Goal: Task Accomplishment & Management: Complete application form

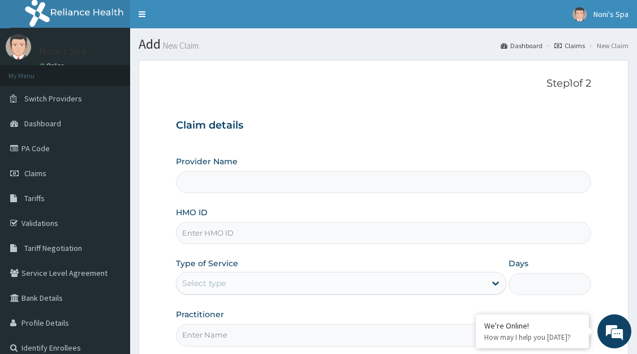
click at [208, 227] on input "HMO ID" at bounding box center [383, 233] width 415 height 22
type input "Noni's Spa - [GEOGRAPHIC_DATA]"
type input "1"
type input "wfl/10016/a"
click at [221, 338] on input "Practitioner" at bounding box center [383, 335] width 415 height 22
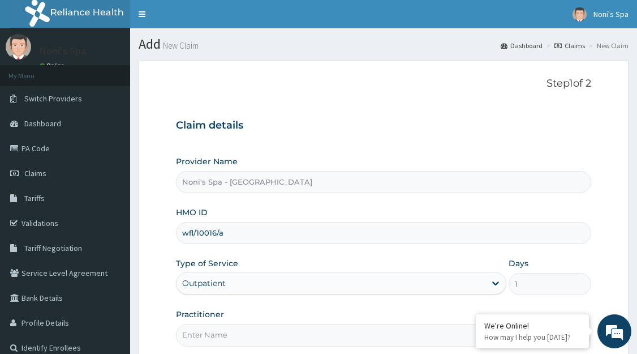
type input "FAVOUR"
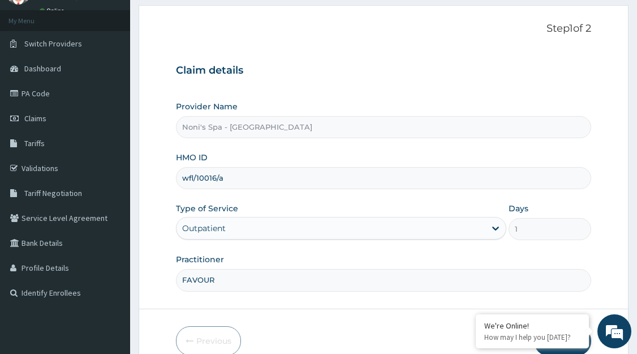
scroll to position [111, 0]
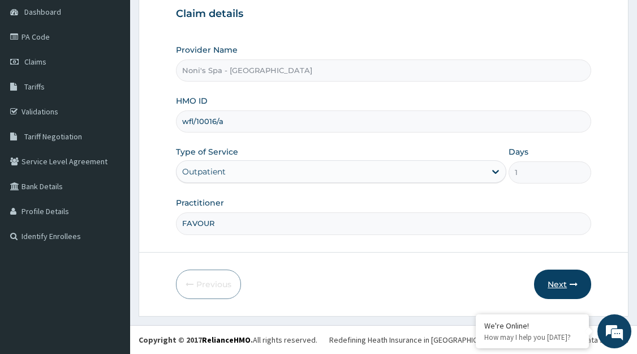
click at [553, 290] on button "Next" at bounding box center [562, 283] width 57 height 29
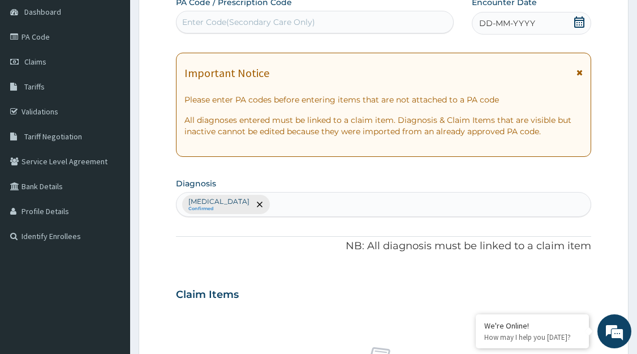
paste input "PA/6DDD15"
type input "PA/6DDD15"
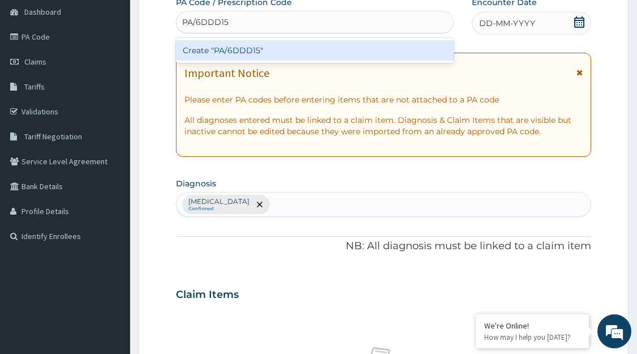
click at [392, 49] on div "Create "PA/6DDD15"" at bounding box center [315, 50] width 278 height 20
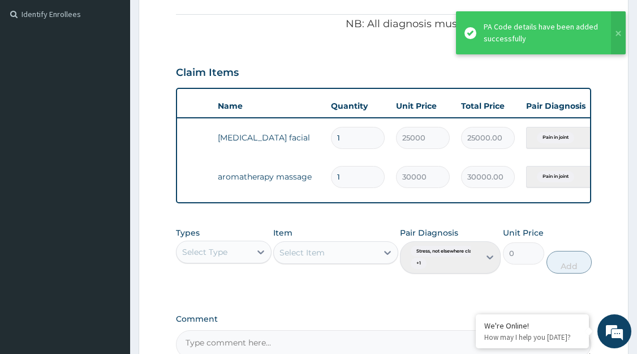
scroll to position [0, 153]
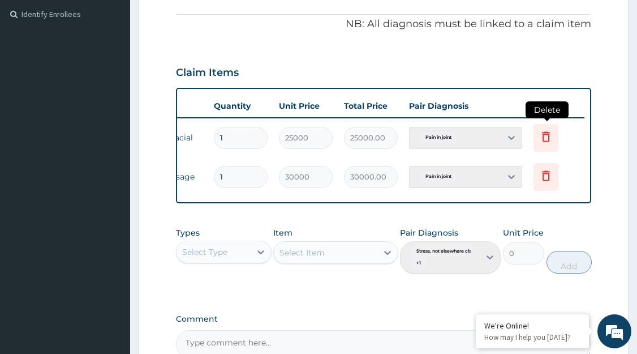
click at [545, 141] on icon at bounding box center [546, 136] width 8 height 10
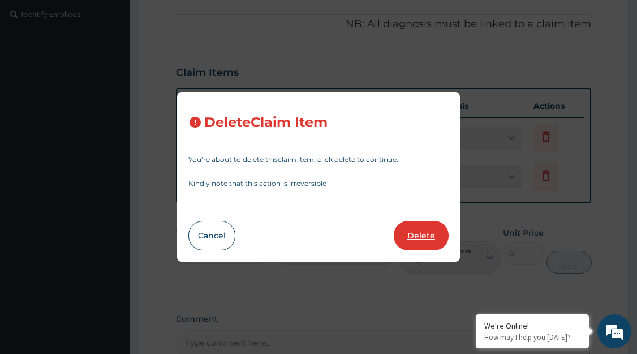
click at [427, 233] on button "Delete" at bounding box center [421, 235] width 55 height 29
type input "30000"
type input "30000.00"
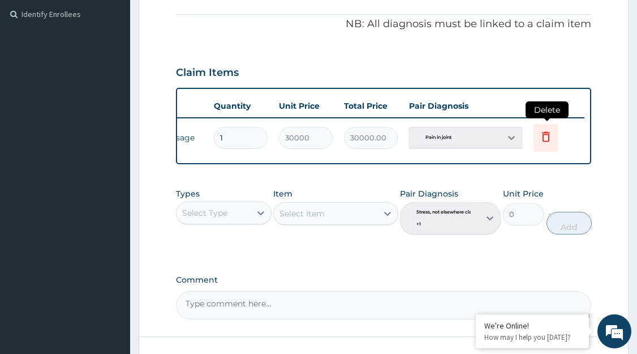
click at [547, 138] on icon at bounding box center [546, 137] width 14 height 14
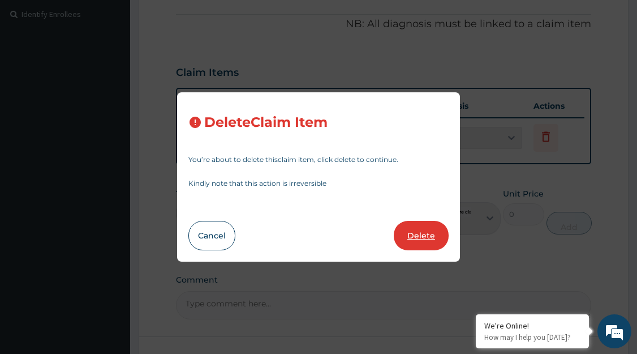
click at [426, 235] on button "Delete" at bounding box center [421, 235] width 55 height 29
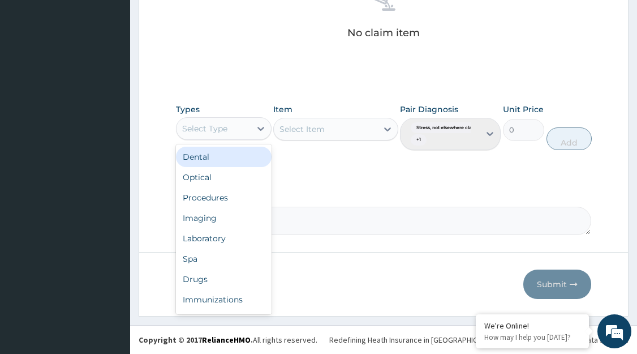
scroll to position [38, 0]
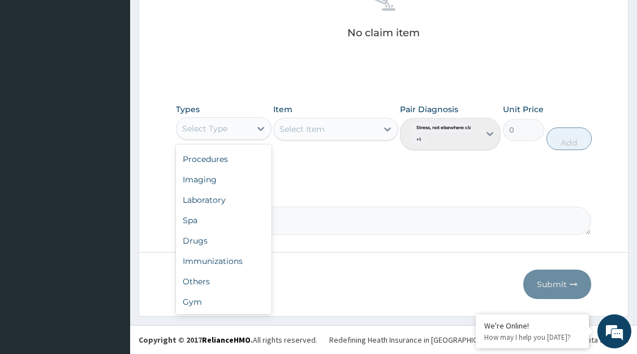
click at [230, 222] on div "Spa" at bounding box center [224, 220] width 96 height 20
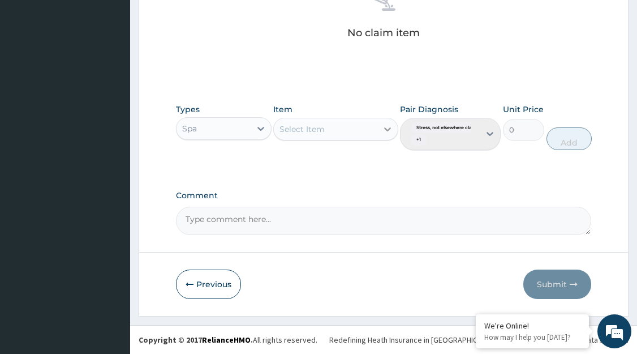
click at [387, 131] on icon at bounding box center [387, 129] width 7 height 4
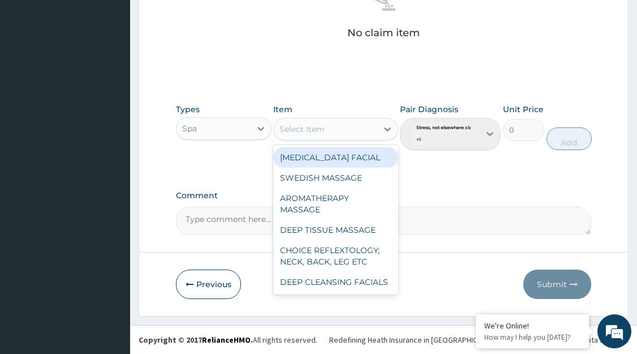
click at [351, 207] on div "AROMATHERAPY MASSAGE" at bounding box center [335, 204] width 124 height 32
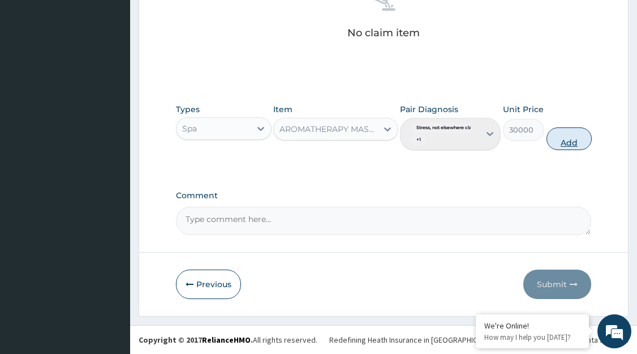
click at [572, 144] on button "Add" at bounding box center [568, 138] width 45 height 23
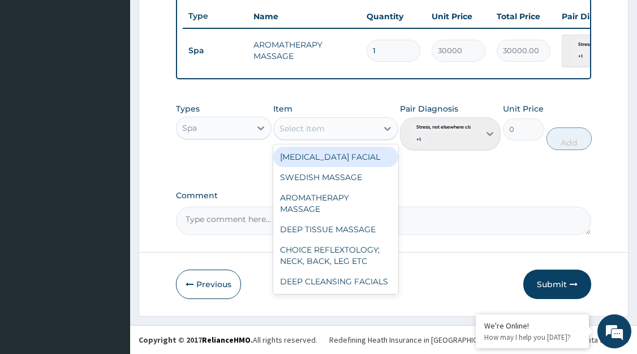
click at [369, 162] on div "VITAMIN E FACIAL" at bounding box center [335, 157] width 124 height 20
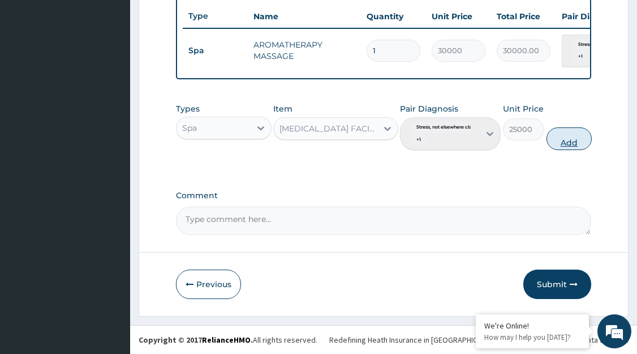
click at [574, 145] on button "Add" at bounding box center [568, 138] width 45 height 23
type input "0"
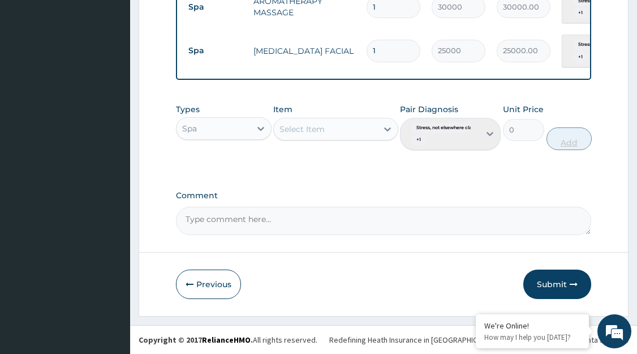
scroll to position [475, 0]
click at [550, 287] on button "Submit" at bounding box center [557, 283] width 68 height 29
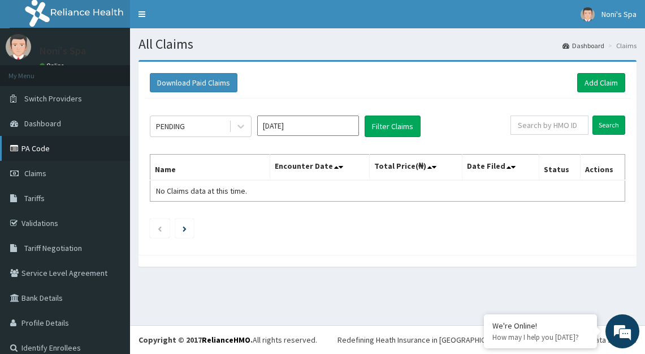
click at [13, 148] on icon at bounding box center [15, 148] width 11 height 8
click at [591, 84] on link "Add Claim" at bounding box center [602, 82] width 48 height 19
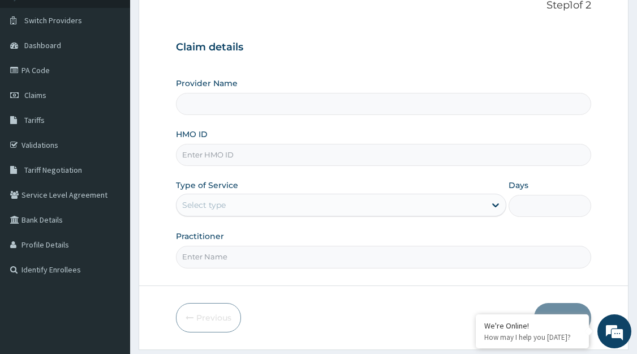
scroll to position [111, 0]
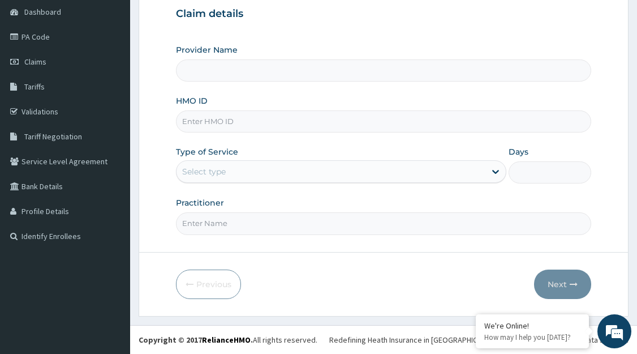
click at [329, 122] on input "HMO ID" at bounding box center [383, 121] width 415 height 22
type input "Noni's Spa - Lagos"
type input "1"
type input "wfl/10020/a"
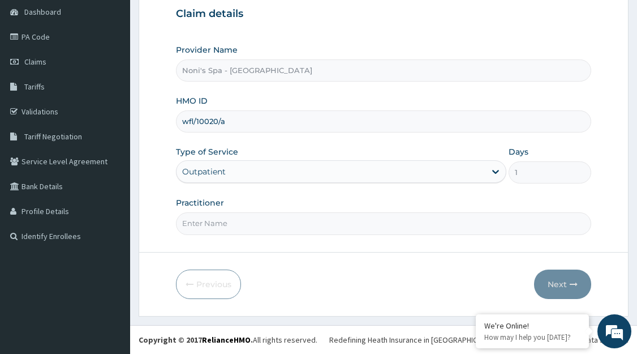
click at [259, 226] on input "Practitioner" at bounding box center [383, 223] width 415 height 22
type input "CHINONSO"
click at [554, 288] on button "Next" at bounding box center [562, 283] width 57 height 29
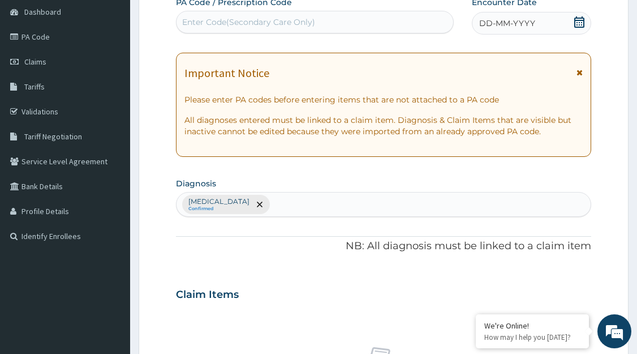
paste input "PA/6DDD15"
type input "PA/6DDD15"
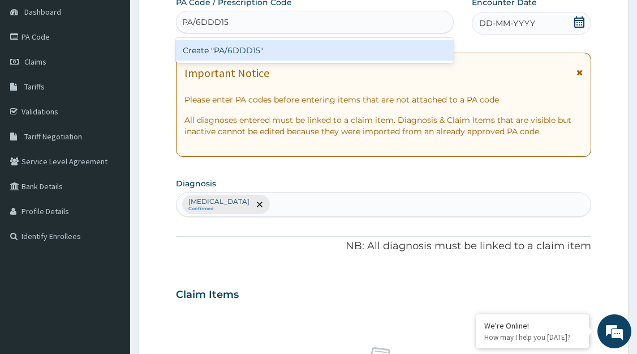
click at [300, 55] on div "Create "PA/6DDD15"" at bounding box center [315, 50] width 278 height 20
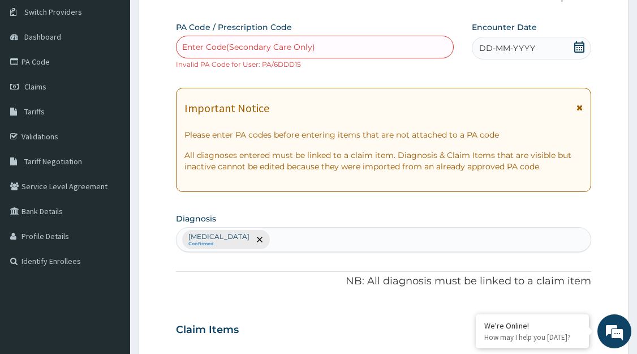
scroll to position [89, 0]
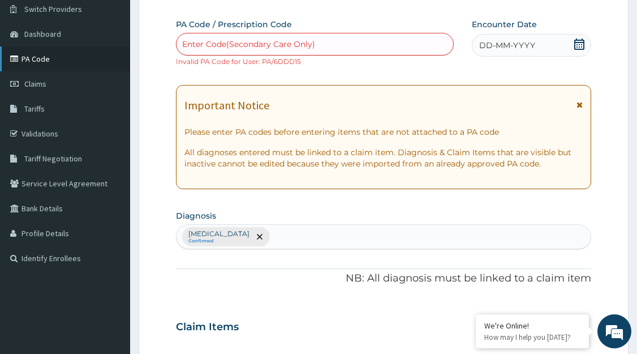
click at [75, 66] on link "PA Code" at bounding box center [65, 58] width 130 height 25
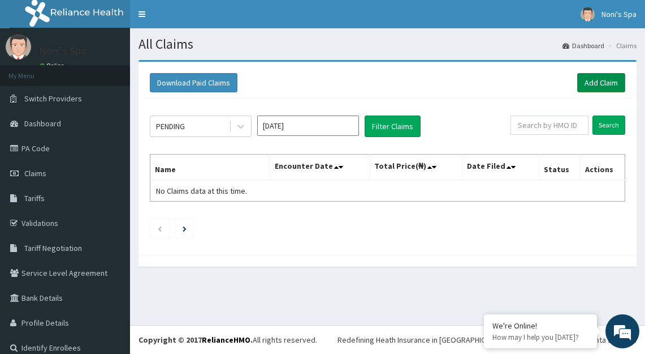
click at [592, 86] on link "Add Claim" at bounding box center [602, 82] width 48 height 19
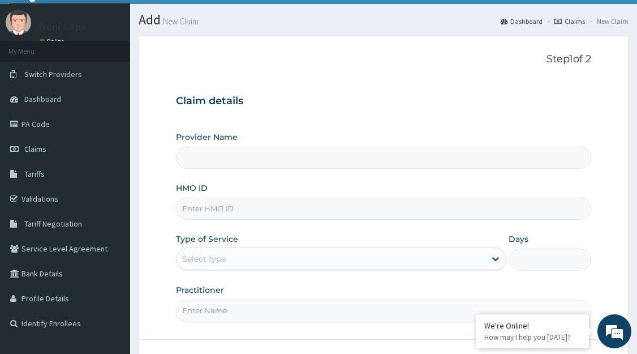
scroll to position [48, 0]
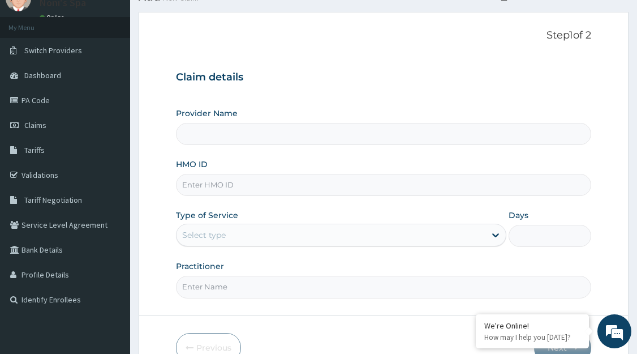
click at [329, 133] on input "Provider Name" at bounding box center [383, 134] width 415 height 22
click at [286, 187] on input "HMO ID" at bounding box center [383, 185] width 415 height 22
type input "Noni's Spa - Lagos"
type input "1"
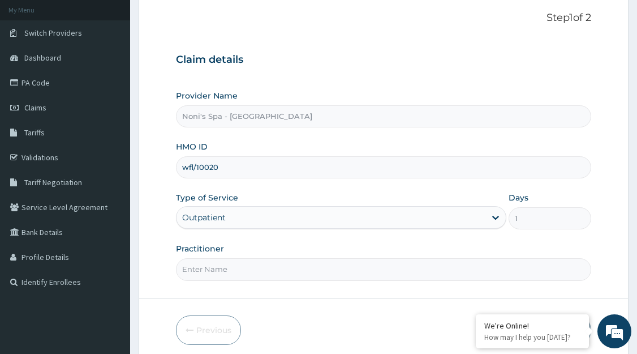
scroll to position [111, 0]
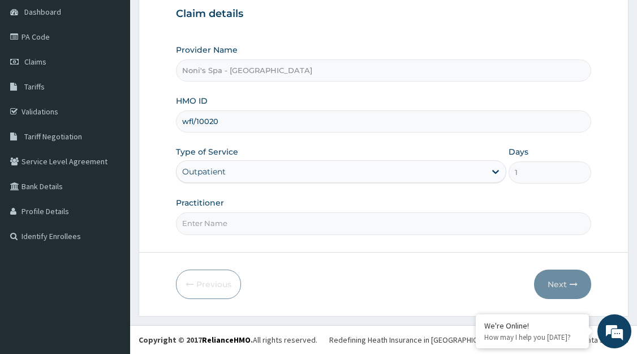
type input "wfl/10020"
click at [278, 227] on input "Practitioner" at bounding box center [383, 223] width 415 height 22
type input "CHINONSO"
click at [292, 124] on input "wfl/10020" at bounding box center [383, 121] width 415 height 22
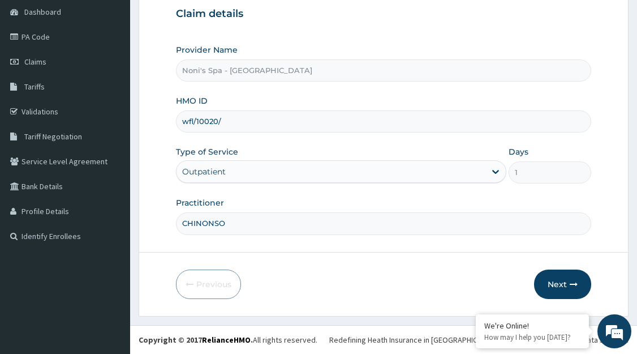
type input "wfl/10020/a"
click at [548, 296] on button "Next" at bounding box center [562, 283] width 57 height 29
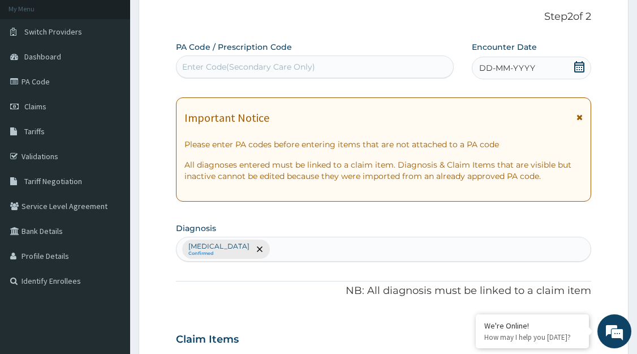
scroll to position [64, 0]
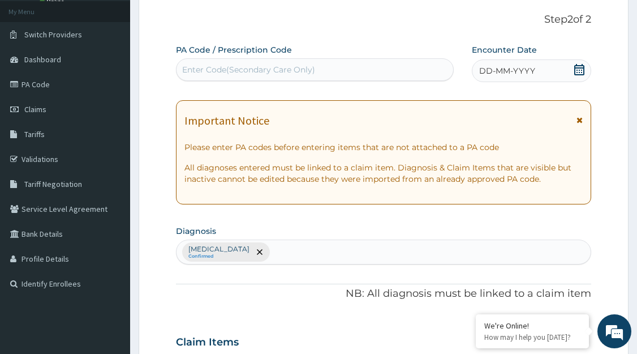
paste input "PA/6DDD15"
type input "PA/6DDD15"
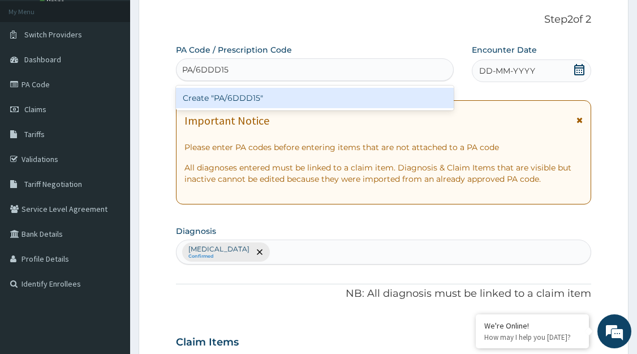
click at [329, 103] on div "Create "PA/6DDD15"" at bounding box center [315, 98] width 278 height 20
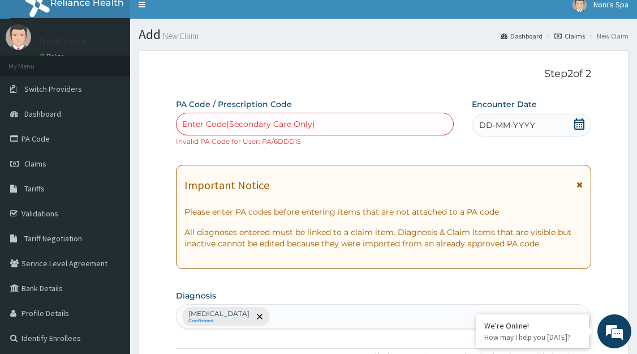
scroll to position [9, 0]
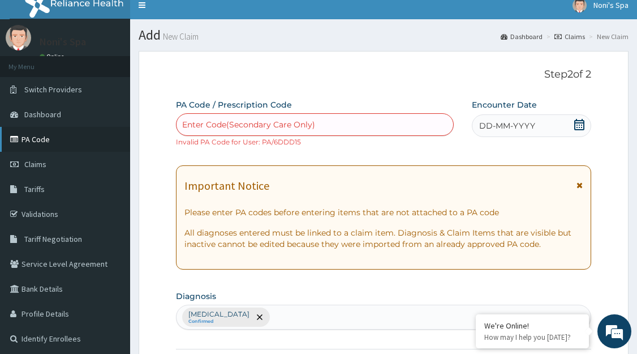
click at [31, 148] on link "PA Code" at bounding box center [65, 139] width 130 height 25
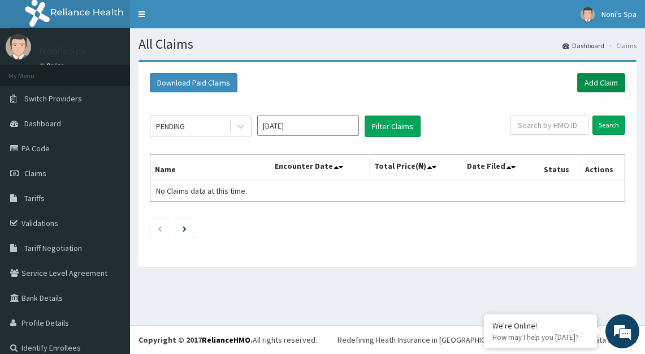
click at [588, 78] on link "Add Claim" at bounding box center [602, 82] width 48 height 19
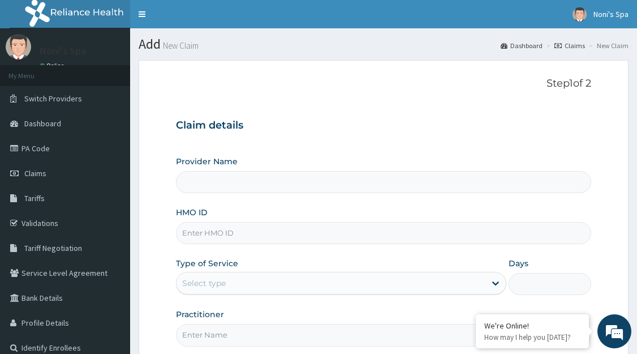
click at [218, 228] on input "HMO ID" at bounding box center [383, 233] width 415 height 22
type input "w"
type input "Noni's Spa - Lagos"
type input "1"
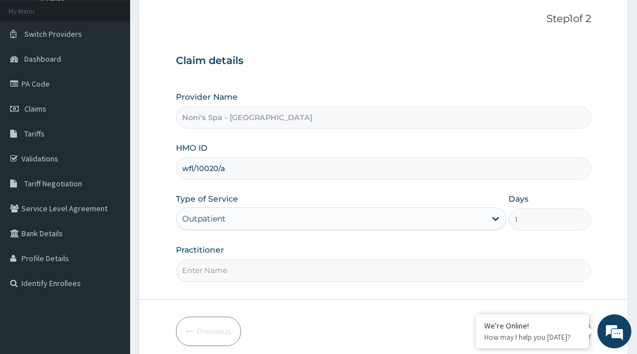
scroll to position [111, 0]
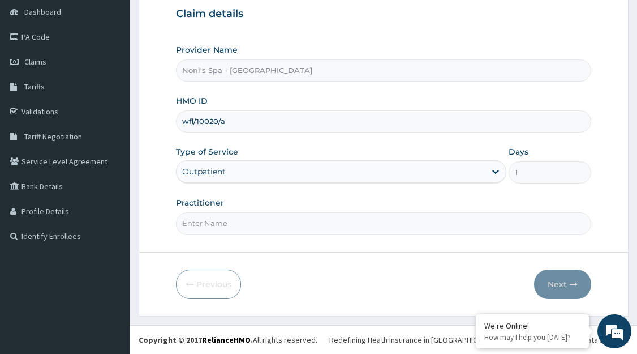
type input "wfl/10020/a"
click at [297, 225] on input "Practitioner" at bounding box center [383, 223] width 415 height 22
type input "FAVOUR"
click at [565, 287] on button "Next" at bounding box center [562, 283] width 57 height 29
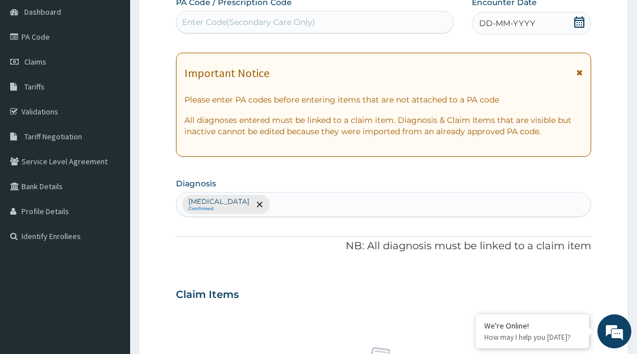
paste input "PA/6DDD15"
type input "PA/6DDD15"
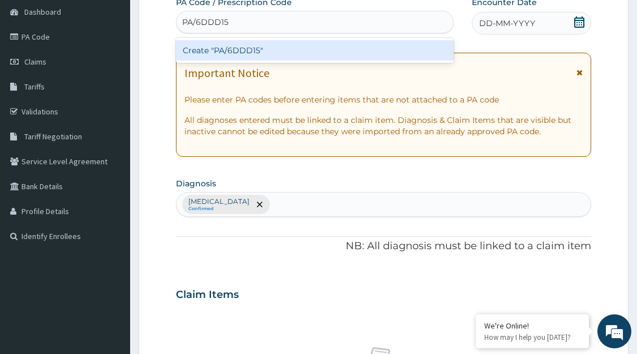
click at [301, 59] on div "Create "PA/6DDD15"" at bounding box center [315, 50] width 278 height 20
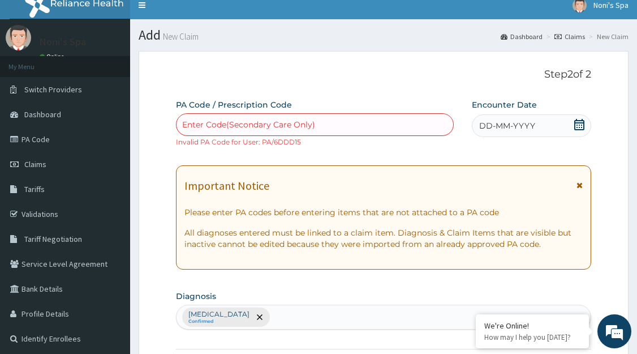
scroll to position [8, 0]
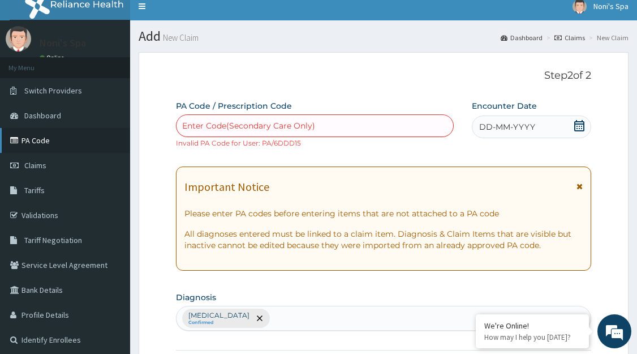
click at [71, 144] on link "PA Code" at bounding box center [65, 140] width 130 height 25
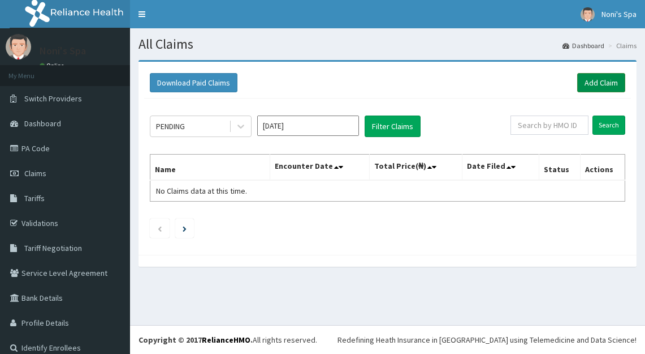
click at [610, 87] on link "Add Claim" at bounding box center [602, 82] width 48 height 19
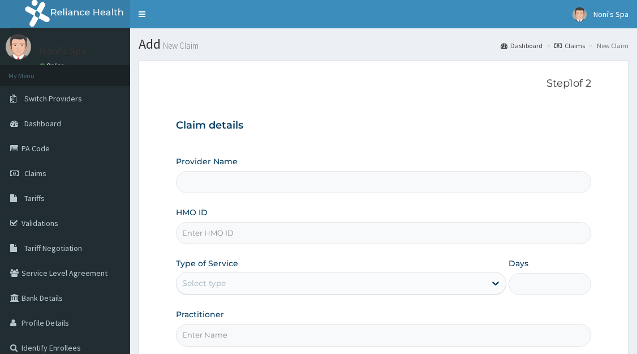
click at [236, 234] on input "HMO ID" at bounding box center [383, 233] width 415 height 22
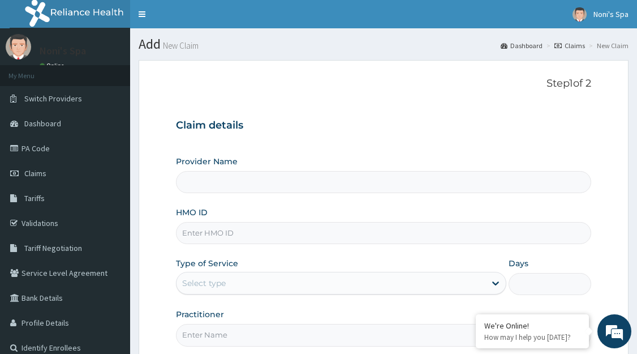
type input "Noni's Spa - Lagos"
type input "1"
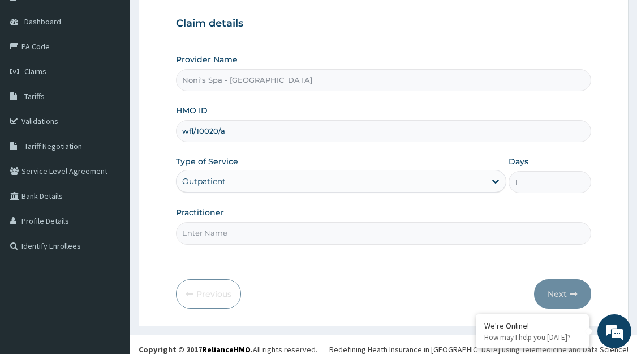
scroll to position [111, 0]
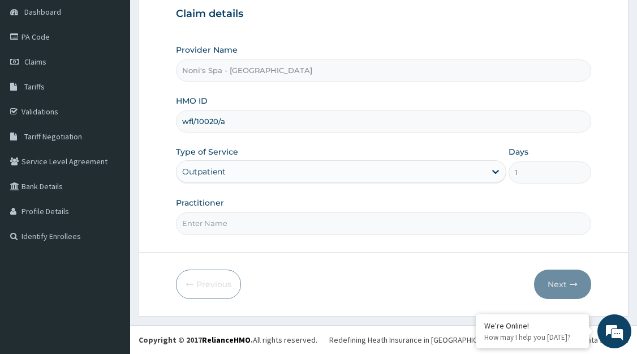
type input "wfl/10020/a"
click at [298, 169] on div "Outpatient" at bounding box center [341, 171] width 330 height 23
click at [315, 169] on div "Outpatient" at bounding box center [341, 171] width 330 height 23
click at [322, 186] on div "Provider Name Noni's Spa - Lagos HMO ID wfl/10020/a Type of Service Outpatient …" at bounding box center [383, 139] width 415 height 190
click at [333, 169] on div "Outpatient" at bounding box center [341, 171] width 330 height 23
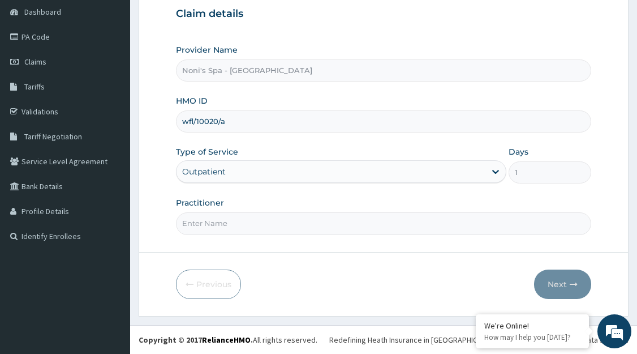
click at [257, 169] on div "Outpatient" at bounding box center [341, 171] width 330 height 23
click at [266, 175] on div "Outpatient" at bounding box center [341, 171] width 330 height 23
click at [258, 174] on div "Outpatient" at bounding box center [341, 171] width 330 height 23
click at [240, 180] on div "Outpatient" at bounding box center [341, 171] width 330 height 23
click at [244, 173] on div "Outpatient" at bounding box center [341, 171] width 330 height 23
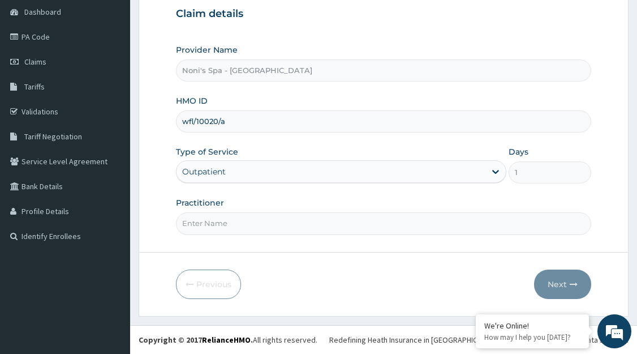
click at [317, 174] on div "Outpatient" at bounding box center [341, 171] width 330 height 23
click at [290, 228] on input "Practitioner" at bounding box center [383, 223] width 415 height 22
type input "FAVOUR"
click at [560, 291] on button "Next" at bounding box center [562, 283] width 57 height 29
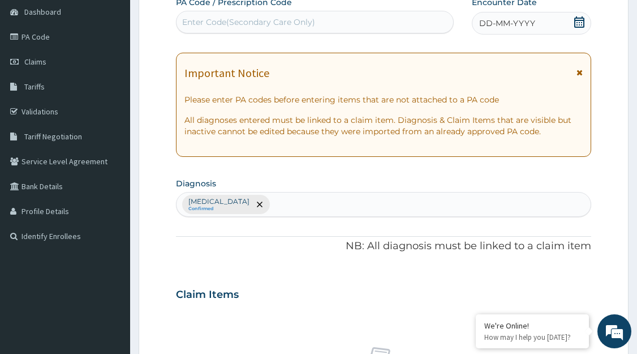
type input "P"
paste input "PA/6DDD15"
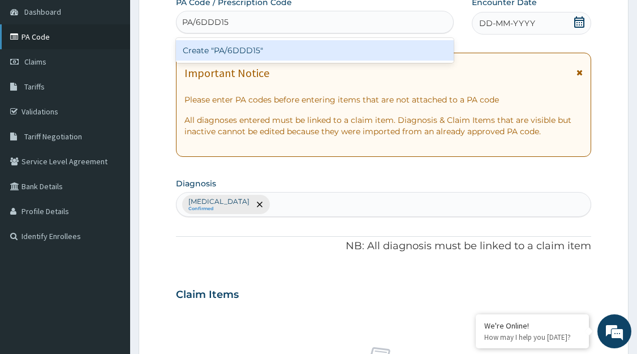
type input "PA/6DDD15"
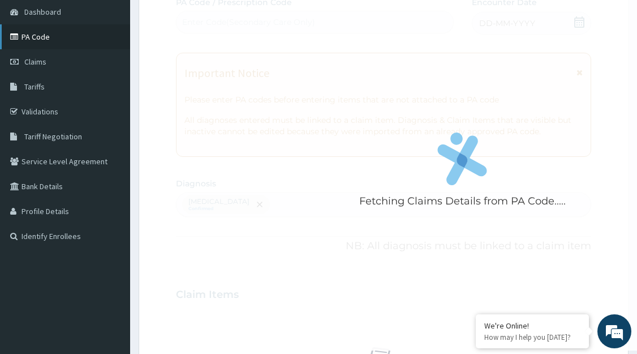
click at [78, 39] on link "PA Code" at bounding box center [65, 36] width 130 height 25
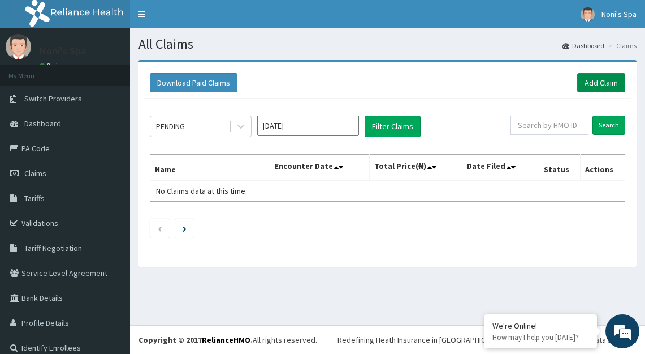
click at [587, 80] on link "Add Claim" at bounding box center [602, 82] width 48 height 19
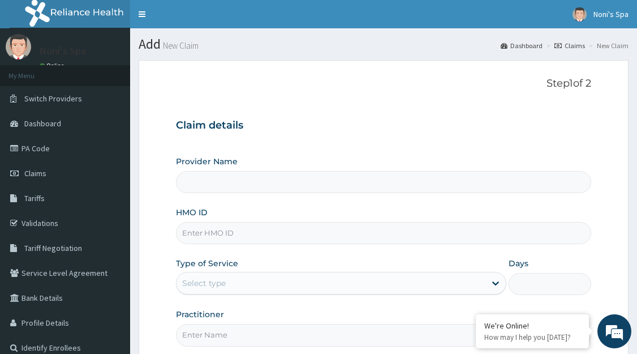
click at [218, 242] on input "HMO ID" at bounding box center [383, 233] width 415 height 22
type input "Noni's Spa - [GEOGRAPHIC_DATA]"
type input "1"
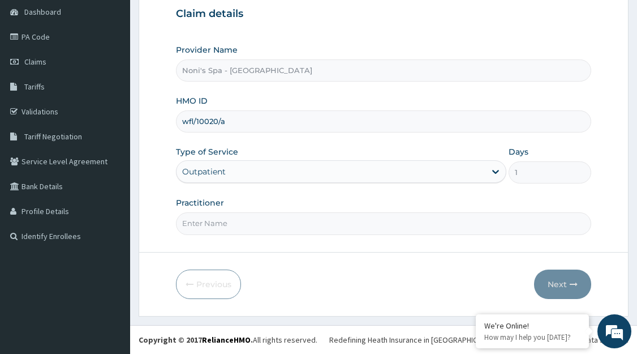
type input "wfl/10020/a"
click at [243, 226] on input "Practitioner" at bounding box center [383, 223] width 415 height 22
type input "FAVOUR"
click at [559, 290] on button "Next" at bounding box center [562, 283] width 57 height 29
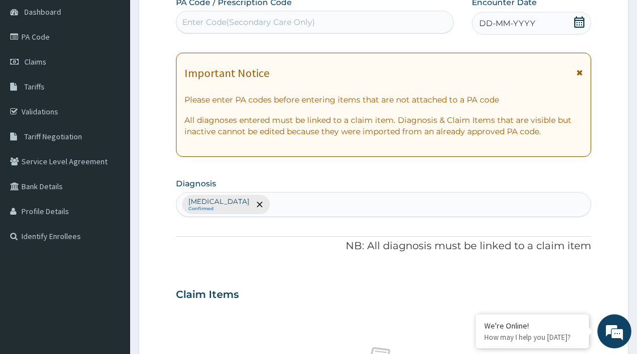
paste input "PA/DE1AAC"
type input "PA/DE1AAC"
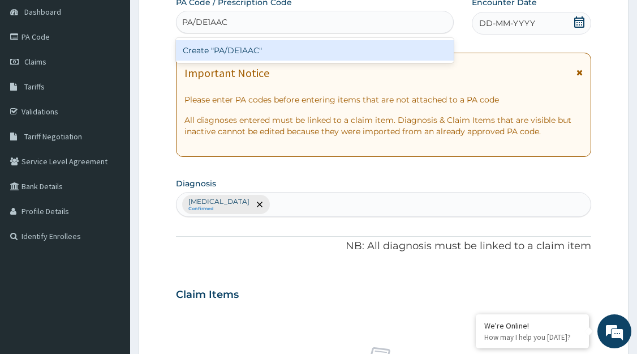
click at [273, 56] on div "Create "PA/DE1AAC"" at bounding box center [315, 50] width 278 height 20
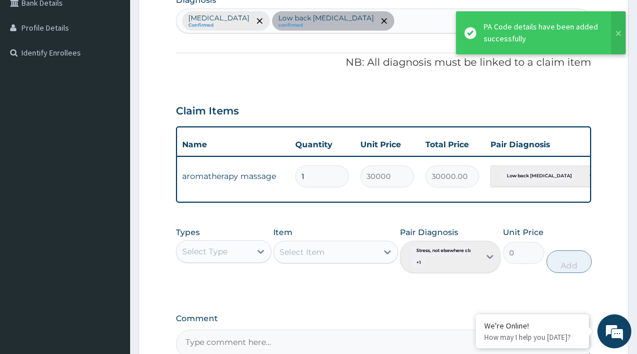
scroll to position [0, 153]
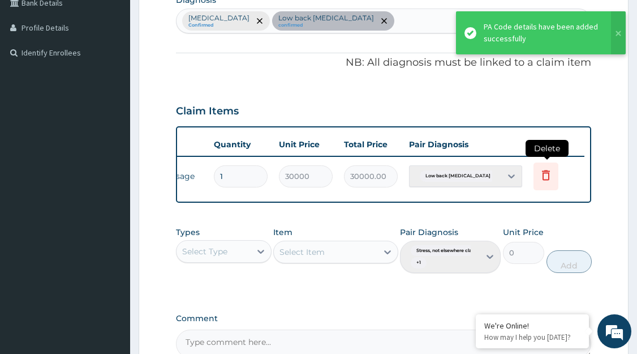
click at [546, 175] on icon at bounding box center [546, 175] width 14 height 14
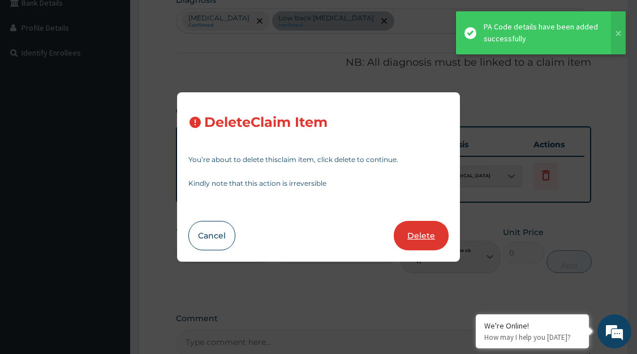
click at [420, 236] on button "Delete" at bounding box center [421, 235] width 55 height 29
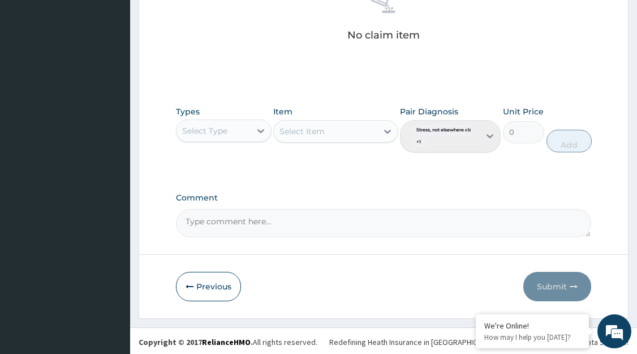
scroll to position [471, 0]
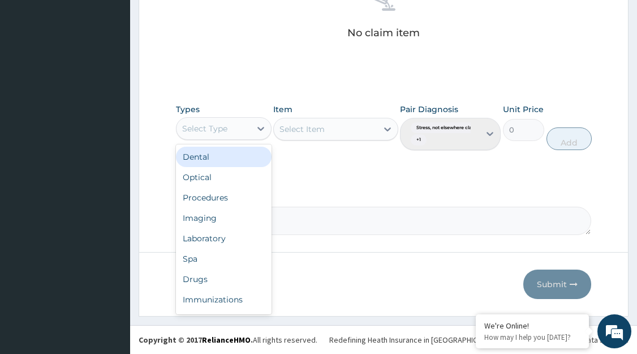
click at [222, 254] on div "Spa" at bounding box center [224, 258] width 96 height 20
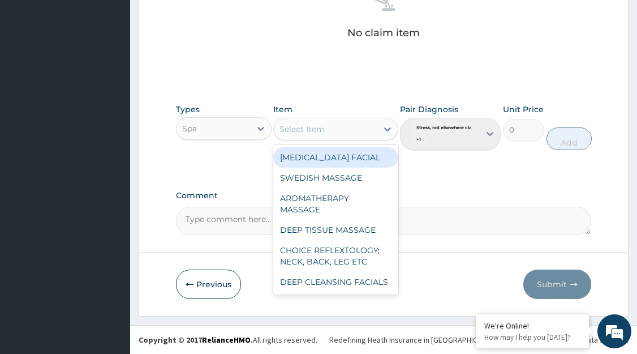
click at [356, 205] on div "AROMATHERAPY MASSAGE" at bounding box center [335, 204] width 124 height 32
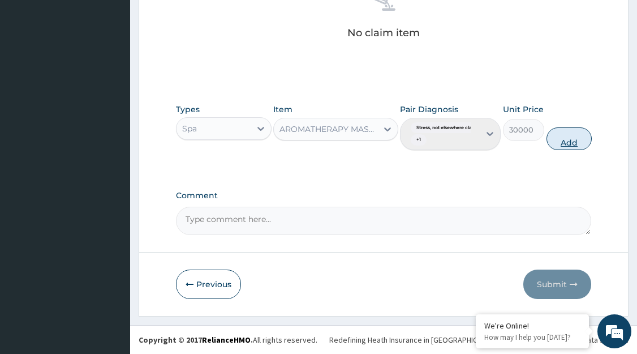
click at [571, 146] on button "Add" at bounding box center [568, 138] width 45 height 23
type input "0"
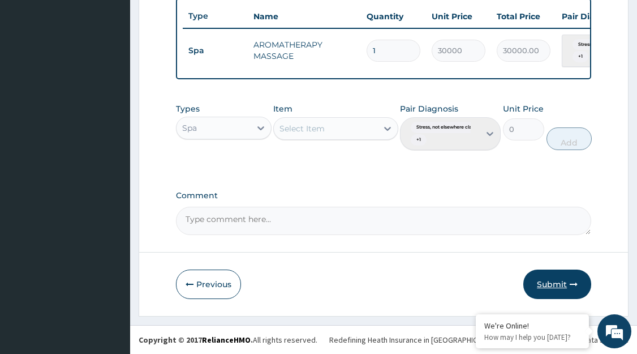
click at [539, 289] on button "Submit" at bounding box center [557, 283] width 68 height 29
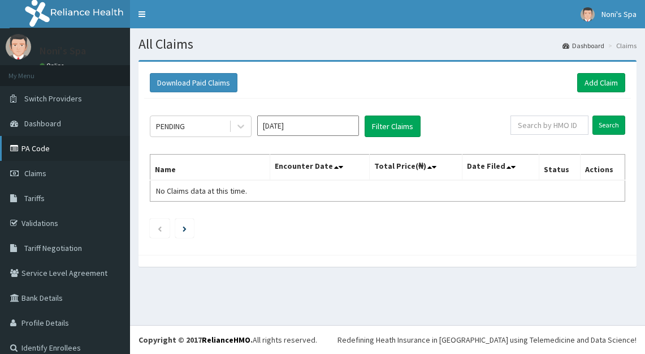
click at [32, 146] on link "PA Code" at bounding box center [65, 148] width 130 height 25
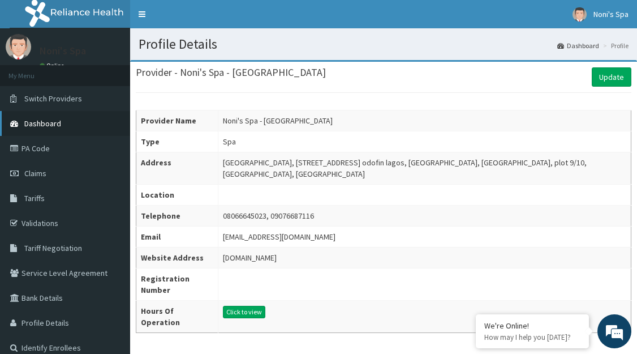
click at [47, 126] on span "Dashboard" at bounding box center [42, 123] width 37 height 10
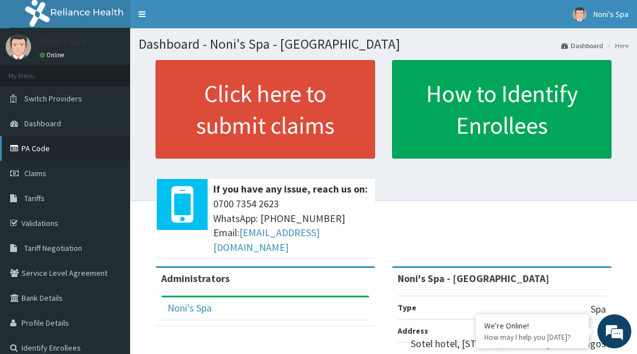
click at [38, 150] on link "PA Code" at bounding box center [65, 148] width 130 height 25
